Goal: Browse casually

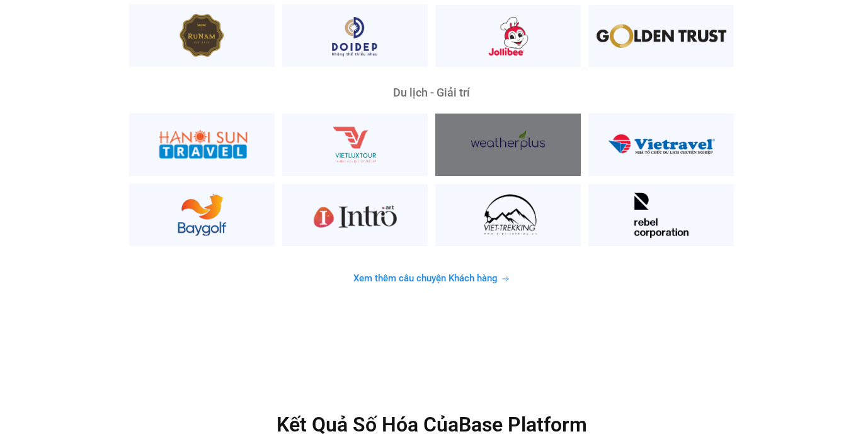
scroll to position [3300, 0]
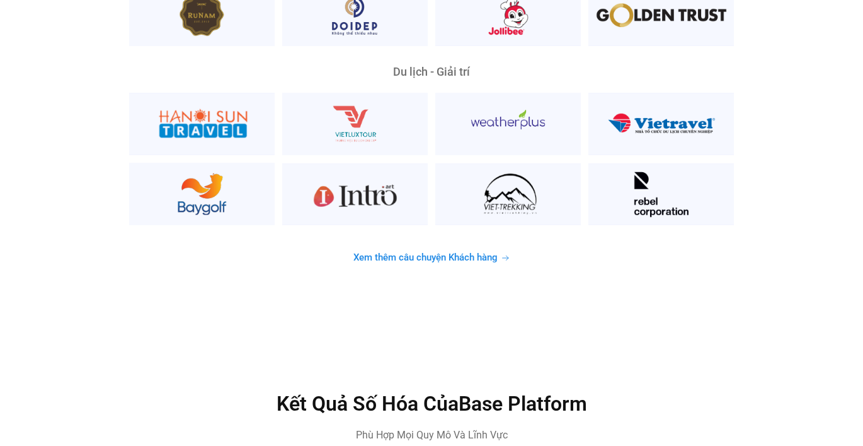
click at [489, 253] on span "Xem thêm câu chuyện Khách hàng" at bounding box center [426, 257] width 144 height 9
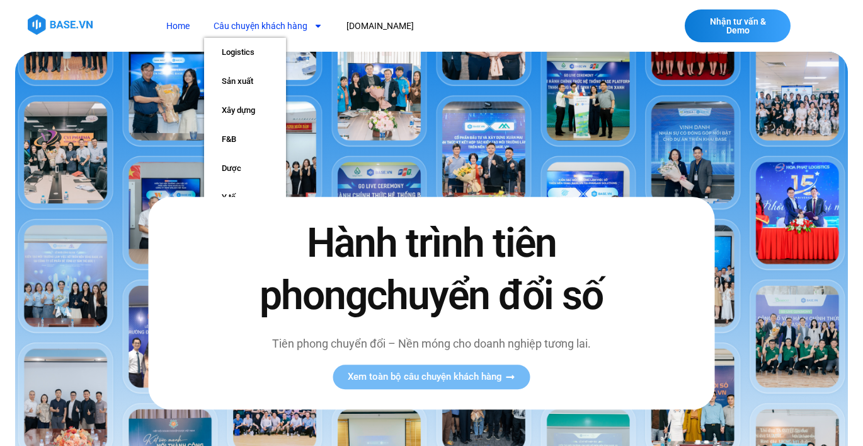
click at [170, 27] on link "Home" at bounding box center [178, 25] width 42 height 23
